Goal: Information Seeking & Learning: Learn about a topic

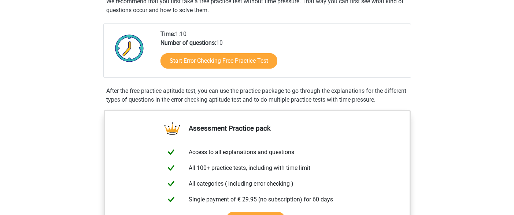
scroll to position [151, 0]
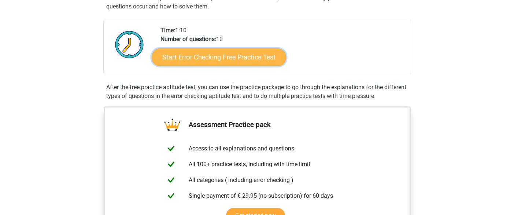
click at [228, 52] on link "Start Error Checking Free Practice Test" at bounding box center [219, 57] width 135 height 18
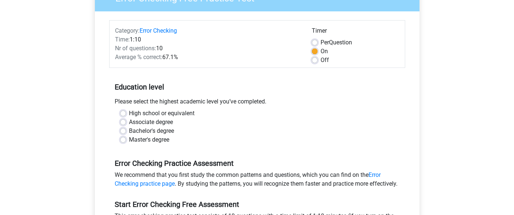
scroll to position [76, 0]
click at [148, 132] on label "Bachelor's degree" at bounding box center [151, 130] width 45 height 9
click at [126, 132] on input "Bachelor's degree" at bounding box center [123, 129] width 6 height 7
radio input "true"
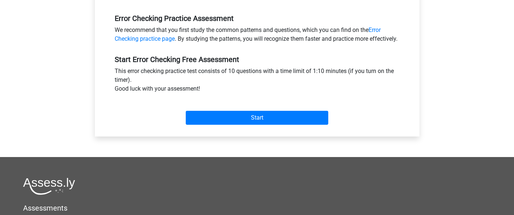
scroll to position [220, 0]
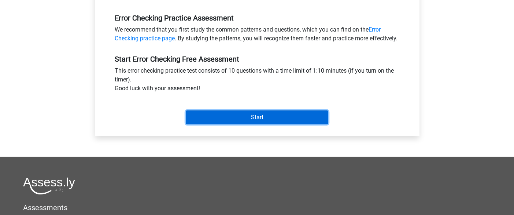
click at [216, 121] on input "Start" at bounding box center [257, 117] width 143 height 14
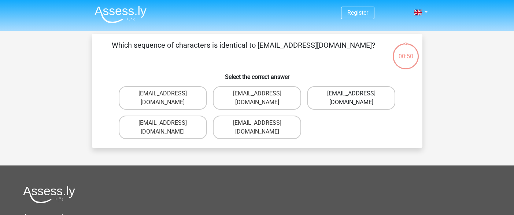
click at [361, 95] on label "[EMAIL_ADDRESS][DOMAIN_NAME]" at bounding box center [351, 97] width 88 height 23
click at [356, 95] on input "Evie_Meade@jointmail.com.uk" at bounding box center [354, 95] width 5 height 5
radio input "true"
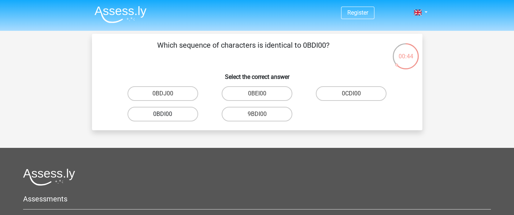
click at [178, 113] on label "0BDI00" at bounding box center [163, 114] width 71 height 15
click at [168, 114] on input "0BDI00" at bounding box center [165, 116] width 5 height 5
radio input "true"
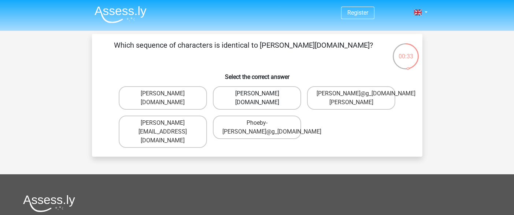
click at [277, 103] on label "Phoebe-Patterson@g_mail.gr" at bounding box center [257, 97] width 88 height 23
click at [262, 98] on input "Phoebe-Patterson@g_mail.gr" at bounding box center [259, 95] width 5 height 5
radio input "true"
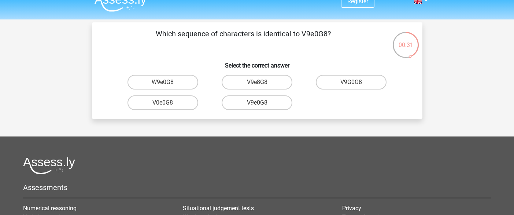
scroll to position [8, 0]
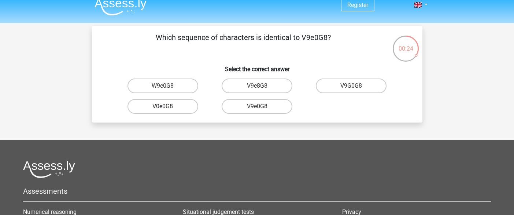
click at [172, 108] on label "V0e0G8" at bounding box center [163, 106] width 71 height 15
click at [168, 108] on input "V0e0G8" at bounding box center [165, 108] width 5 height 5
radio input "true"
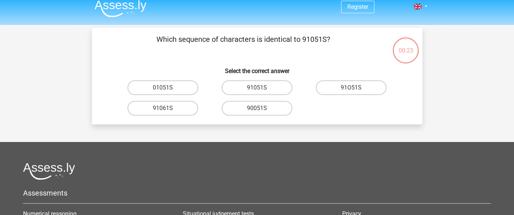
scroll to position [0, 0]
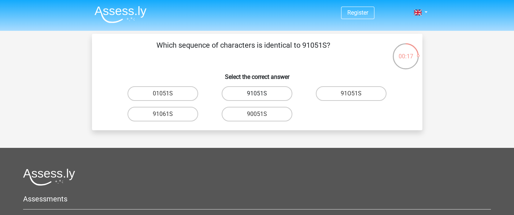
click at [253, 88] on label "91051S" at bounding box center [257, 93] width 71 height 15
click at [257, 93] on input "91051S" at bounding box center [259, 95] width 5 height 5
radio input "true"
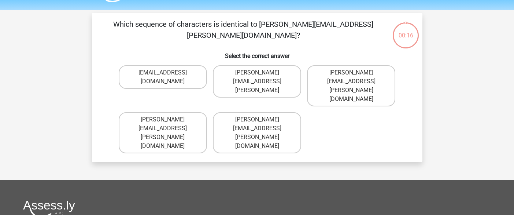
scroll to position [11, 0]
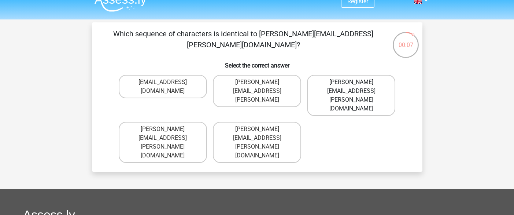
click at [350, 85] on label "Connor.Peterson@mailme.com" at bounding box center [351, 95] width 88 height 41
click at [352, 85] on input "Connor.Peterson@mailme.com" at bounding box center [354, 84] width 5 height 5
radio input "true"
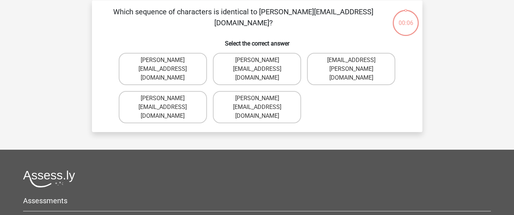
scroll to position [33, 0]
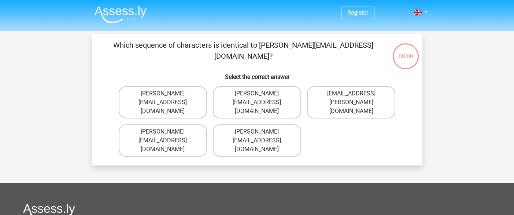
scroll to position [33, 0]
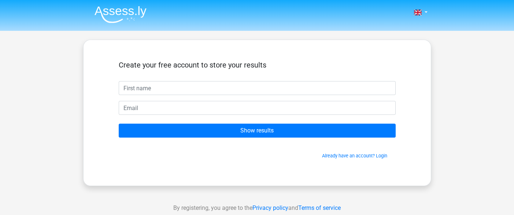
drag, startPoint x: 0, startPoint y: 0, endPoint x: 253, endPoint y: 81, distance: 266.0
click at [253, 81] on input "text" at bounding box center [257, 88] width 277 height 14
type input "Tamanna"
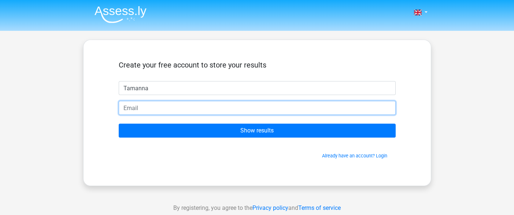
click at [209, 104] on input "email" at bounding box center [257, 108] width 277 height 14
type input "[EMAIL_ADDRESS][DOMAIN_NAME]"
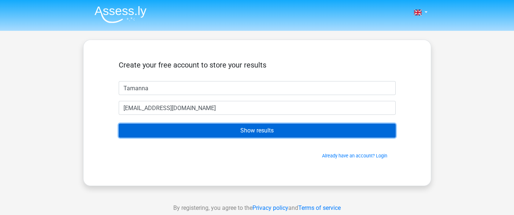
click at [224, 134] on input "Show results" at bounding box center [257, 131] width 277 height 14
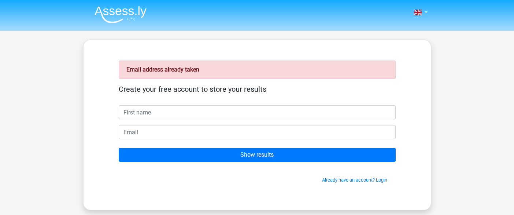
scroll to position [40, 0]
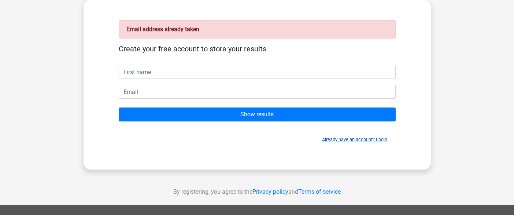
click at [341, 137] on div "Already have an account? Login" at bounding box center [257, 135] width 277 height 16
click at [341, 137] on link "Already have an account? Login" at bounding box center [354, 139] width 65 height 5
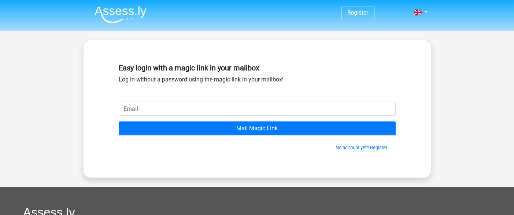
click at [261, 106] on input "email" at bounding box center [257, 109] width 277 height 14
type input "[EMAIL_ADDRESS][DOMAIN_NAME]"
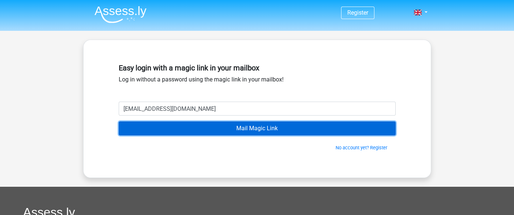
click at [247, 124] on input "Mail Magic Link" at bounding box center [257, 128] width 277 height 14
